Goal: Browse casually

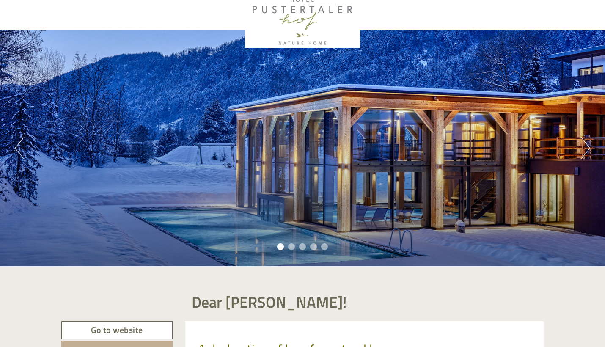
scroll to position [35, 0]
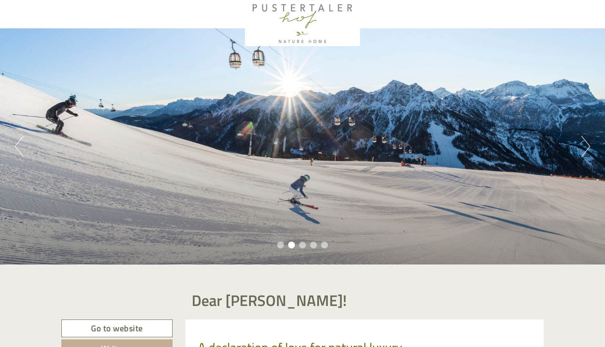
click at [290, 249] on ul "1 2 3 4 5" at bounding box center [302, 246] width 605 height 10
click at [279, 246] on li "1" at bounding box center [280, 245] width 7 height 7
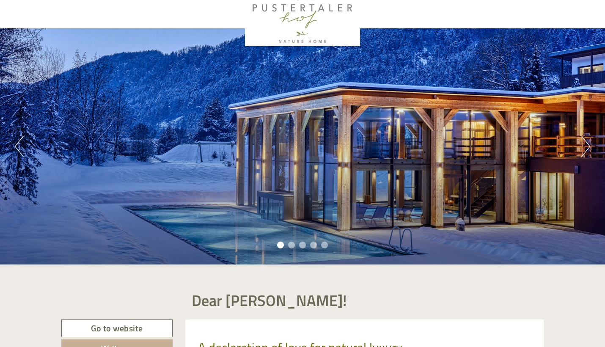
click at [326, 248] on li "5" at bounding box center [324, 245] width 7 height 7
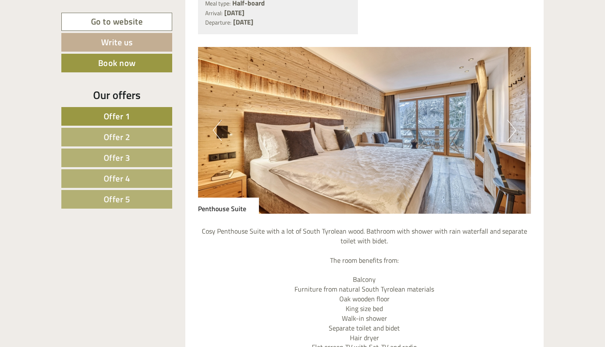
scroll to position [687, 0]
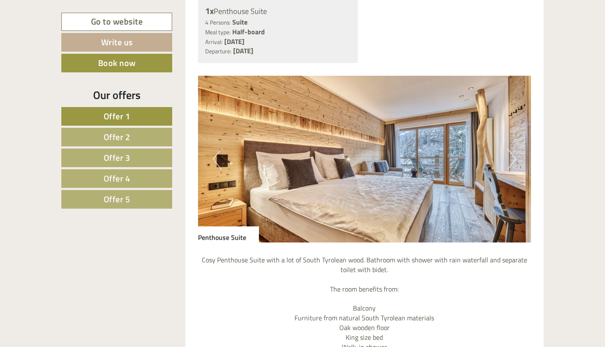
click at [517, 158] on img at bounding box center [365, 159] width 334 height 167
click at [514, 157] on button "Next" at bounding box center [512, 159] width 9 height 21
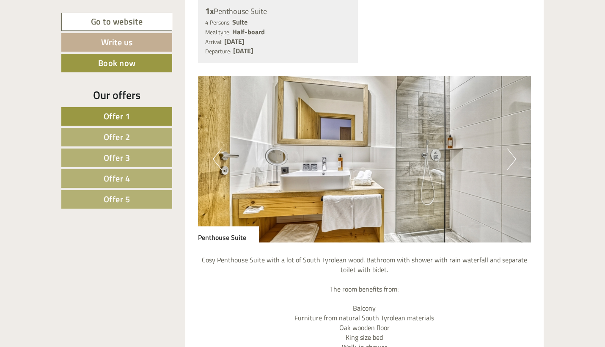
click at [514, 157] on button "Next" at bounding box center [512, 159] width 9 height 21
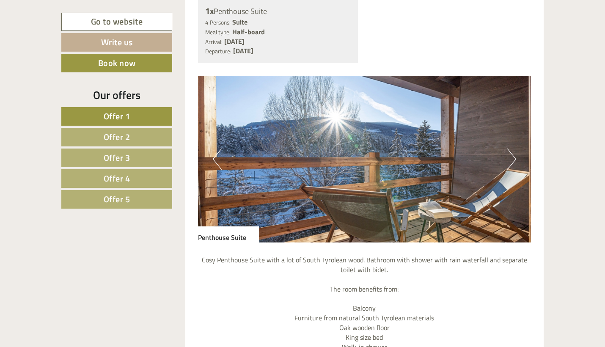
click at [514, 157] on button "Next" at bounding box center [512, 159] width 9 height 21
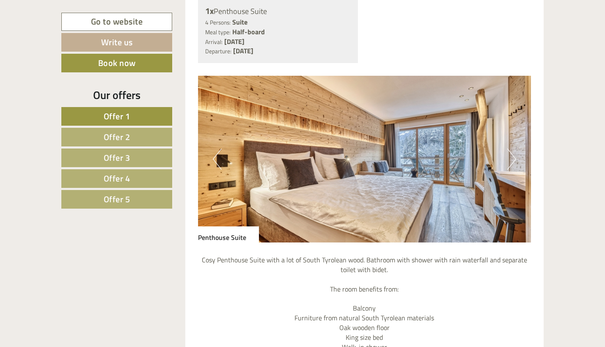
click at [514, 157] on button "Next" at bounding box center [512, 159] width 9 height 21
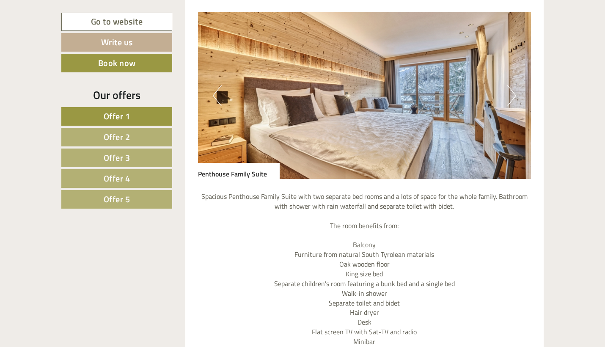
scroll to position [1470, 0]
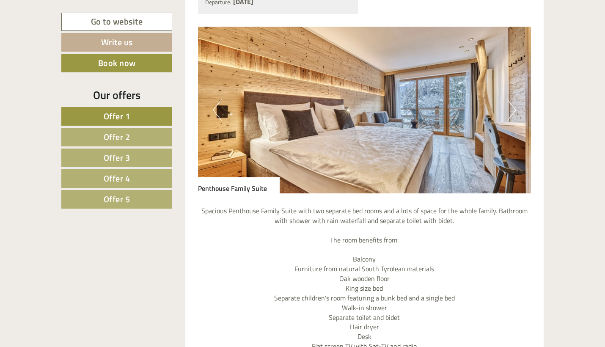
click at [509, 99] on button "Next" at bounding box center [512, 109] width 9 height 21
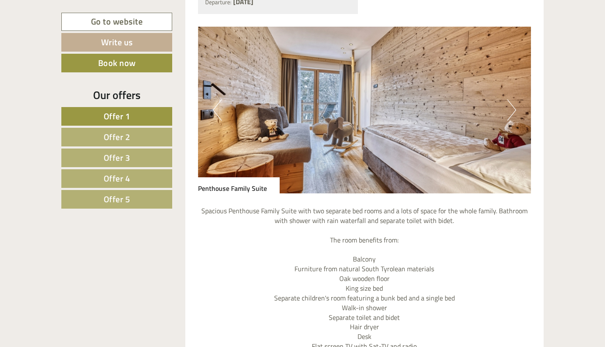
click at [509, 99] on button "Next" at bounding box center [512, 109] width 9 height 21
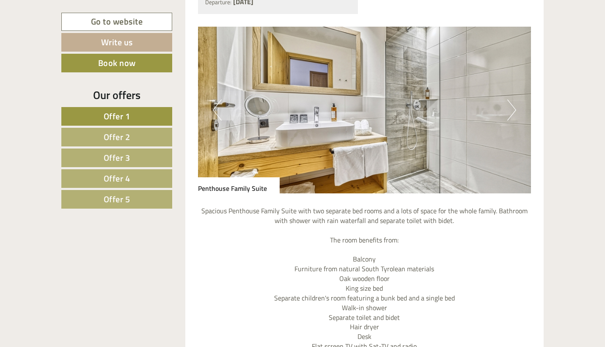
click at [509, 99] on button "Next" at bounding box center [512, 109] width 9 height 21
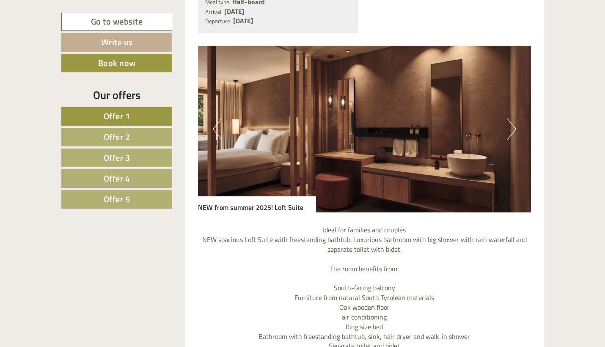
scroll to position [2175, 0]
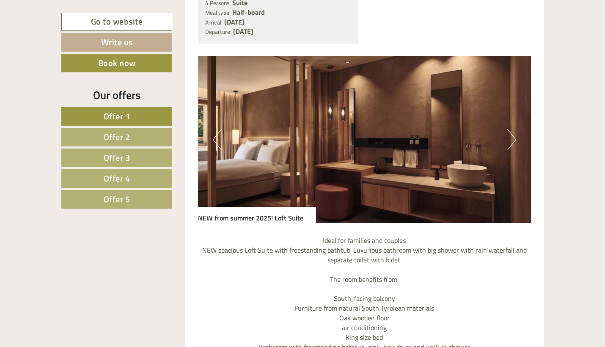
click at [510, 130] on img at bounding box center [365, 139] width 334 height 167
click at [519, 130] on img at bounding box center [365, 139] width 334 height 167
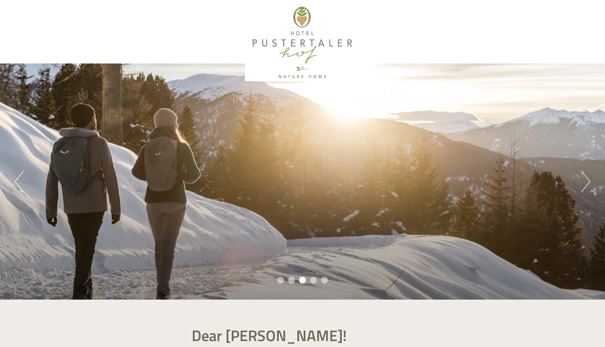
scroll to position [0, 0]
click at [330, 56] on div at bounding box center [303, 42] width 474 height 77
